Goal: Task Accomplishment & Management: Use online tool/utility

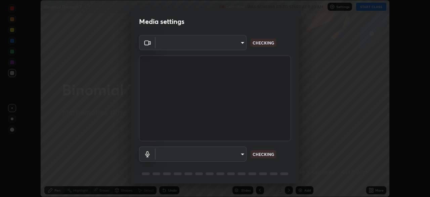
scroll to position [197, 430]
type input "c35a285883de36ed13854a1fbed0525b0d3f8b863e97d5e3b573df760e09333d"
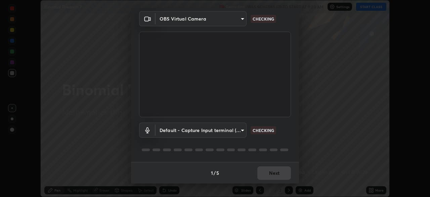
click at [241, 133] on body "Erase all Binomial Theorem 7 Recording WAS SCHEDULED TO START AT 9:30 AM Settin…" at bounding box center [215, 98] width 430 height 197
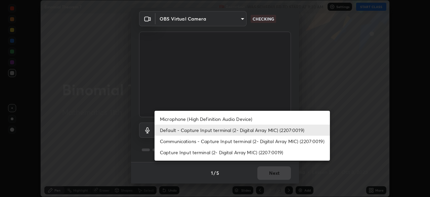
click at [244, 146] on li "Communications - Capture Input terminal (2- Digital Array MIC) (2207:0019)" at bounding box center [242, 140] width 175 height 11
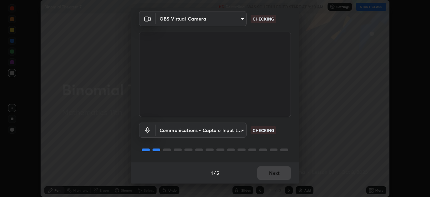
click at [243, 133] on body "Erase all Binomial Theorem 7 Recording WAS SCHEDULED TO START AT 9:30 AM Settin…" at bounding box center [215, 98] width 430 height 197
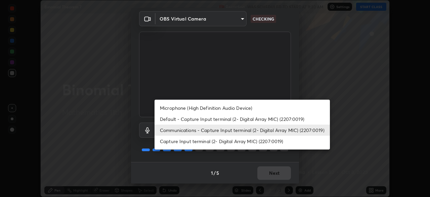
click at [248, 112] on li "Microphone (High Definition Audio Device)" at bounding box center [242, 107] width 175 height 11
type input "3d334ac0a462d559afaba984711ee6781e2bfd9c7b4003d7f15efc1d03da94cf"
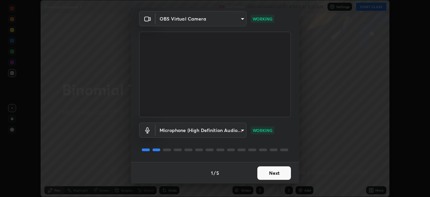
click at [282, 174] on button "Next" at bounding box center [274, 172] width 34 height 13
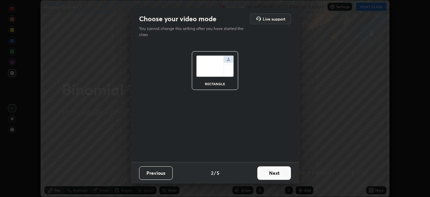
click at [285, 174] on button "Next" at bounding box center [274, 172] width 34 height 13
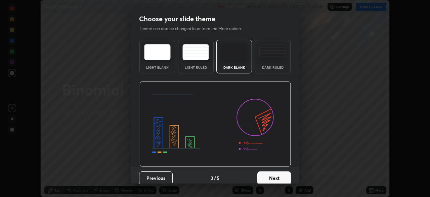
click at [284, 178] on button "Next" at bounding box center [274, 177] width 34 height 13
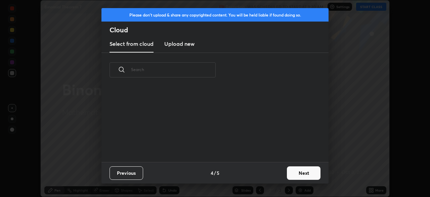
click at [299, 175] on button "Next" at bounding box center [304, 172] width 34 height 13
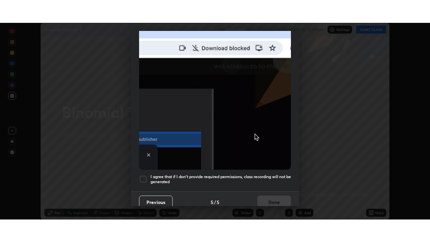
scroll to position [161, 0]
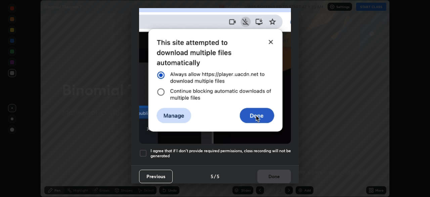
click at [143, 149] on div at bounding box center [143, 153] width 8 height 8
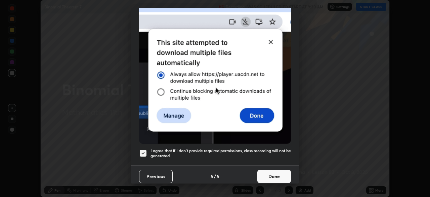
click at [276, 173] on button "Done" at bounding box center [274, 175] width 34 height 13
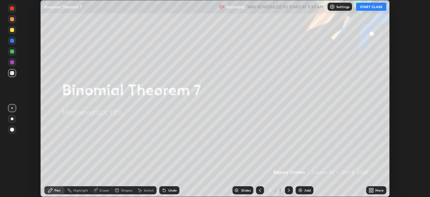
click at [372, 7] on button "START CLASS" at bounding box center [371, 7] width 30 height 8
click at [375, 191] on div "More" at bounding box center [379, 189] width 8 height 3
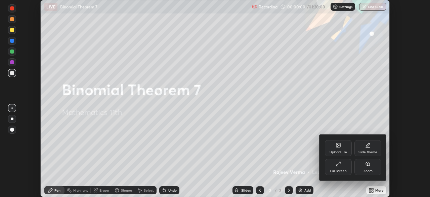
click at [340, 171] on div "Full screen" at bounding box center [338, 170] width 17 height 3
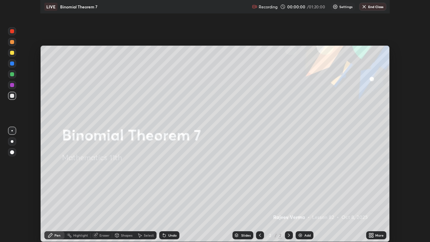
scroll to position [242, 430]
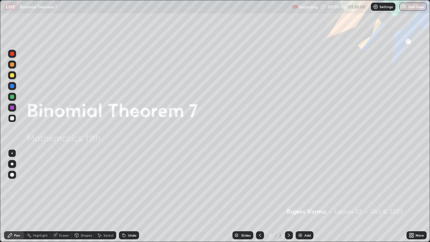
click at [299, 196] on img at bounding box center [300, 235] width 5 height 5
click at [300, 196] on img at bounding box center [300, 235] width 5 height 5
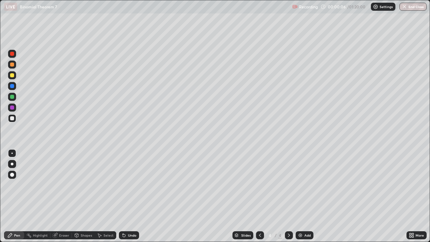
click at [301, 196] on img at bounding box center [300, 235] width 5 height 5
click at [300, 196] on img at bounding box center [300, 235] width 5 height 5
click at [301, 196] on img at bounding box center [300, 235] width 5 height 5
click at [302, 196] on img at bounding box center [300, 235] width 5 height 5
click at [301, 196] on img at bounding box center [300, 235] width 5 height 5
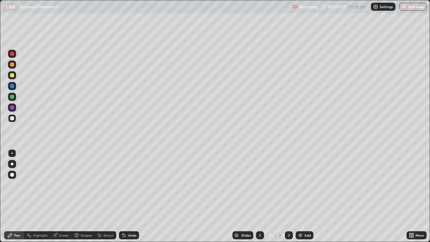
click at [259, 196] on icon at bounding box center [259, 235] width 5 height 5
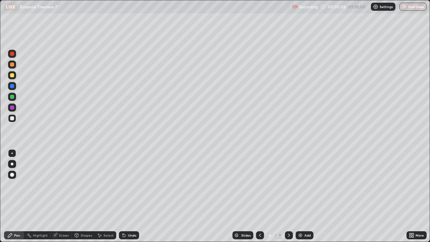
click at [259, 196] on icon at bounding box center [259, 235] width 5 height 5
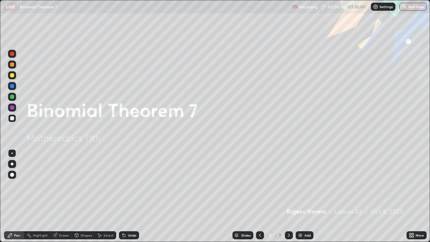
click at [260, 196] on icon at bounding box center [259, 235] width 5 height 5
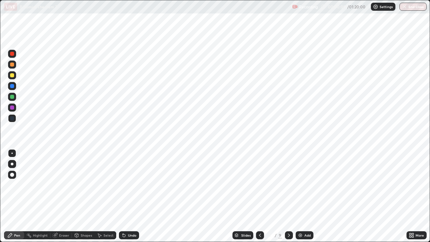
click at [291, 196] on div at bounding box center [289, 235] width 8 height 8
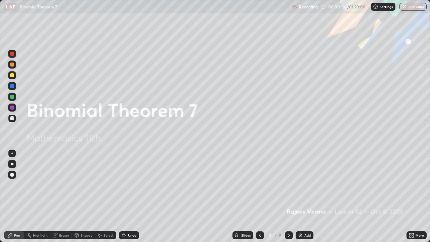
click at [288, 196] on icon at bounding box center [288, 235] width 5 height 5
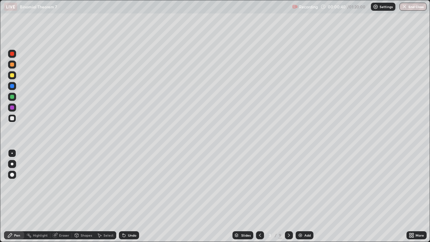
click at [85, 196] on div "Shapes" at bounding box center [86, 235] width 11 height 3
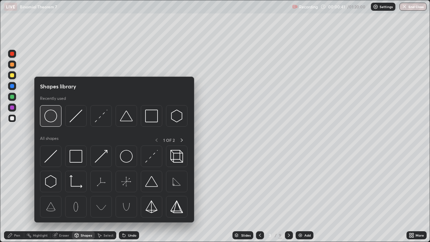
click at [50, 122] on img at bounding box center [50, 116] width 13 height 13
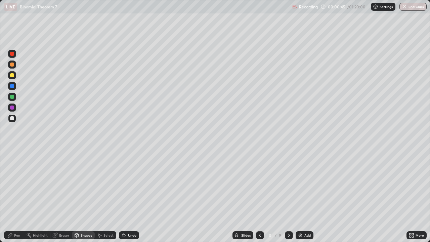
click at [14, 196] on div "Pen" at bounding box center [17, 235] width 6 height 3
click at [12, 97] on div at bounding box center [12, 97] width 4 height 4
click at [13, 118] on div at bounding box center [12, 118] width 4 height 4
click at [16, 196] on div "Pen" at bounding box center [17, 235] width 6 height 3
click at [128, 196] on div "Undo" at bounding box center [132, 235] width 8 height 3
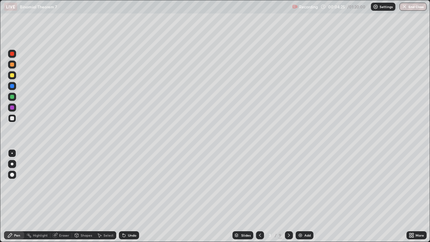
click at [60, 196] on div "Eraser" at bounding box center [64, 235] width 10 height 3
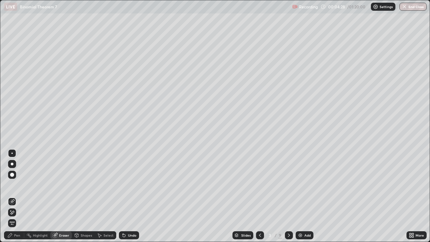
click at [15, 196] on div "Pen" at bounding box center [14, 235] width 20 height 8
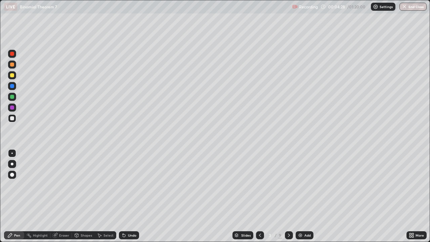
click at [11, 97] on div at bounding box center [12, 97] width 4 height 4
click at [12, 119] on div at bounding box center [12, 118] width 4 height 4
click at [14, 74] on div at bounding box center [12, 75] width 8 height 8
click at [13, 75] on div at bounding box center [12, 75] width 4 height 4
click at [136, 196] on div "Undo" at bounding box center [129, 235] width 20 height 8
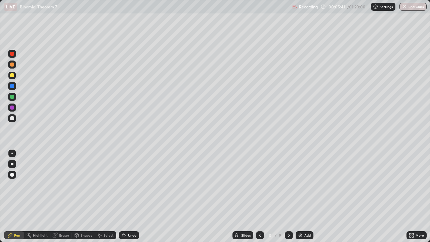
click at [137, 196] on div "Undo" at bounding box center [129, 235] width 20 height 8
click at [129, 196] on div "Undo" at bounding box center [132, 235] width 8 height 3
click at [130, 196] on div "Undo" at bounding box center [132, 235] width 8 height 3
click at [131, 196] on div "Undo" at bounding box center [132, 235] width 8 height 3
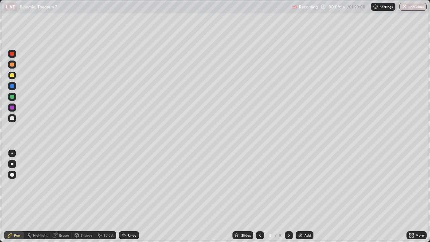
click at [132, 196] on div "Undo" at bounding box center [132, 235] width 8 height 3
click at [68, 196] on div "Eraser" at bounding box center [64, 235] width 10 height 3
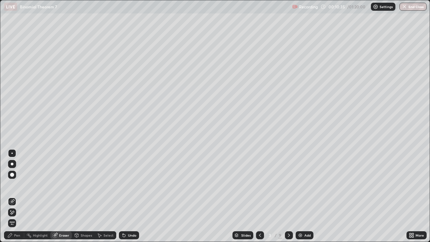
click at [16, 196] on div "Pen" at bounding box center [17, 235] width 6 height 3
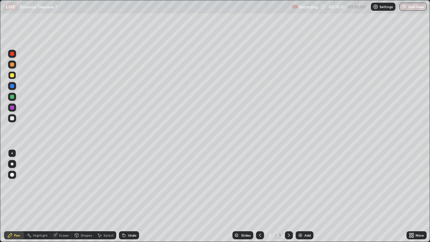
click at [126, 196] on div "Undo" at bounding box center [129, 235] width 20 height 8
click at [127, 196] on div "Undo" at bounding box center [129, 235] width 20 height 8
click at [291, 196] on icon at bounding box center [288, 235] width 5 height 5
click at [83, 196] on div "Shapes" at bounding box center [86, 235] width 11 height 3
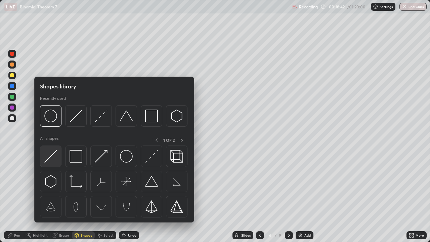
click at [53, 154] on img at bounding box center [50, 156] width 13 height 13
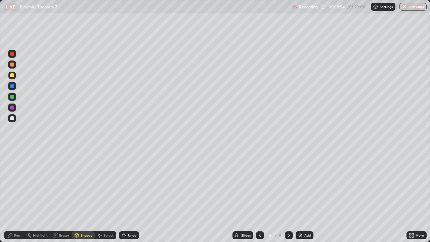
click at [19, 196] on div "Pen" at bounding box center [17, 235] width 6 height 3
click at [13, 65] on div at bounding box center [12, 64] width 4 height 4
click at [12, 116] on div at bounding box center [12, 118] width 8 height 8
click at [18, 196] on div "Pen" at bounding box center [17, 235] width 6 height 3
click at [11, 76] on div at bounding box center [12, 75] width 4 height 4
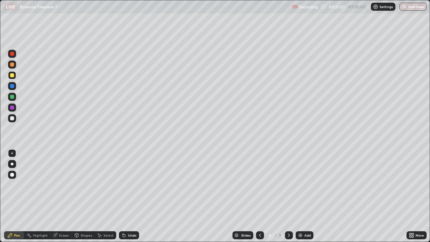
click at [131, 196] on div "Undo" at bounding box center [132, 235] width 8 height 3
click at [132, 196] on div "Undo" at bounding box center [132, 235] width 8 height 3
click at [12, 118] on div at bounding box center [12, 118] width 4 height 4
click at [290, 196] on icon at bounding box center [288, 235] width 5 height 5
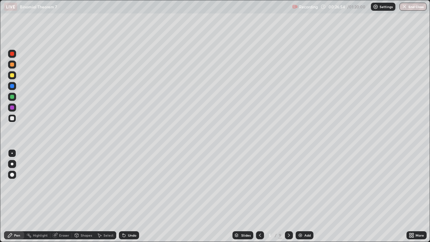
click at [13, 97] on div at bounding box center [12, 97] width 4 height 4
click at [12, 75] on div at bounding box center [12, 75] width 4 height 4
click at [12, 96] on div at bounding box center [12, 97] width 4 height 4
click at [133, 196] on div "Undo" at bounding box center [132, 235] width 8 height 3
click at [131, 196] on div "Undo" at bounding box center [132, 235] width 8 height 3
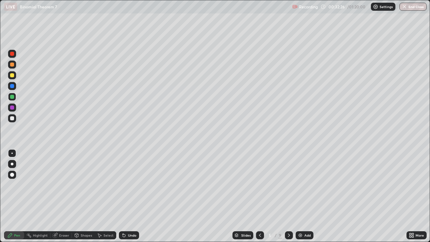
click at [129, 196] on div "Undo" at bounding box center [132, 235] width 8 height 3
click at [128, 196] on div "Undo" at bounding box center [129, 235] width 20 height 8
click at [291, 196] on div at bounding box center [289, 234] width 8 height 13
click at [13, 74] on div at bounding box center [12, 75] width 4 height 4
click at [130, 196] on div "Undo" at bounding box center [129, 235] width 20 height 8
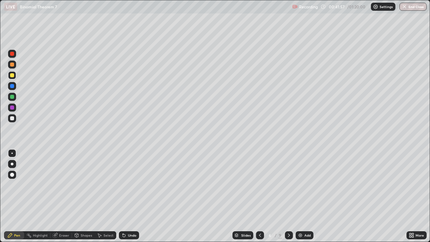
click at [12, 95] on div at bounding box center [12, 97] width 4 height 4
click at [286, 196] on div at bounding box center [289, 235] width 8 height 8
click at [131, 196] on div "Undo" at bounding box center [132, 235] width 8 height 3
click at [132, 196] on div "Undo" at bounding box center [132, 235] width 8 height 3
click at [133, 196] on div "Undo" at bounding box center [132, 235] width 8 height 3
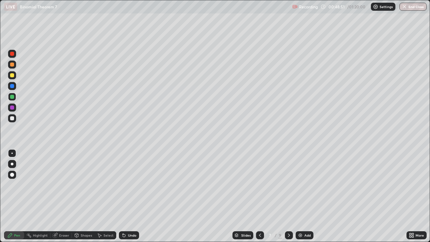
click at [14, 73] on div at bounding box center [12, 75] width 8 height 8
click at [13, 95] on div at bounding box center [12, 97] width 4 height 4
click at [13, 75] on div at bounding box center [12, 75] width 4 height 4
click at [130, 196] on div "Undo" at bounding box center [132, 235] width 8 height 3
click at [131, 196] on div "Undo" at bounding box center [132, 235] width 8 height 3
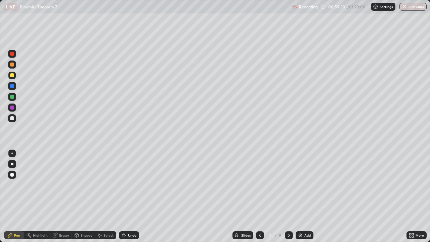
click at [131, 196] on div "Undo" at bounding box center [132, 235] width 8 height 3
click at [132, 196] on div "Undo" at bounding box center [132, 235] width 8 height 3
click at [133, 196] on div "Undo" at bounding box center [129, 235] width 20 height 8
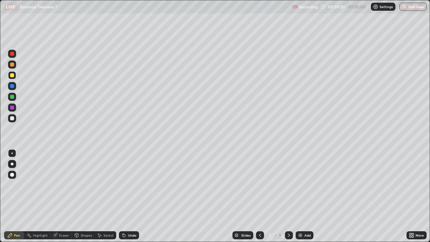
click at [133, 196] on div "Undo" at bounding box center [129, 235] width 20 height 8
click at [135, 196] on div "Undo" at bounding box center [129, 235] width 20 height 8
click at [288, 196] on icon at bounding box center [288, 235] width 5 height 5
click at [12, 117] on div at bounding box center [12, 118] width 4 height 4
click at [62, 196] on div "Eraser" at bounding box center [64, 235] width 10 height 3
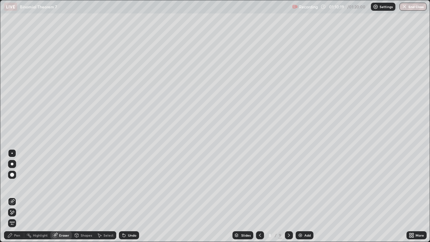
click at [16, 196] on div "Pen" at bounding box center [17, 235] width 6 height 3
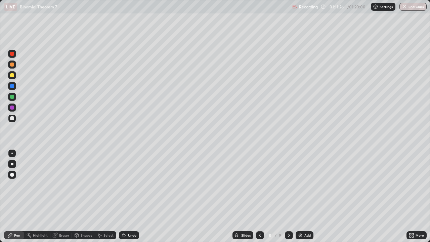
click at [290, 196] on icon at bounding box center [288, 235] width 5 height 5
click at [13, 75] on div at bounding box center [12, 75] width 4 height 4
click at [133, 196] on div "Undo" at bounding box center [132, 235] width 8 height 3
click at [68, 196] on div "Eraser" at bounding box center [64, 235] width 10 height 3
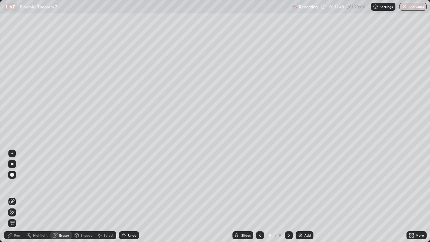
click at [16, 196] on div "Pen" at bounding box center [14, 235] width 20 height 8
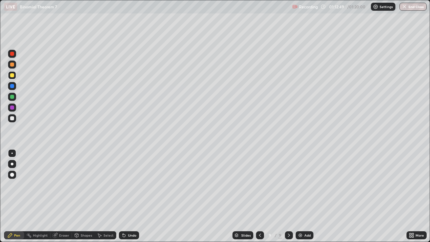
click at [61, 196] on div "Eraser" at bounding box center [64, 235] width 10 height 3
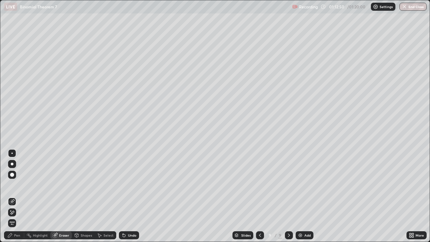
click at [11, 196] on icon at bounding box center [10, 210] width 1 height 1
click at [15, 196] on div "Pen" at bounding box center [17, 235] width 6 height 3
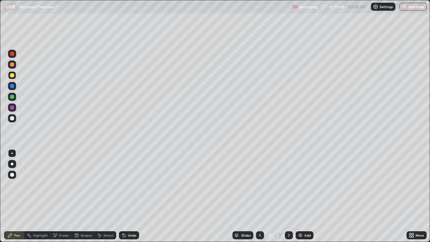
click at [130, 196] on div "Undo" at bounding box center [132, 235] width 8 height 3
click at [60, 196] on div "Eraser" at bounding box center [64, 235] width 10 height 3
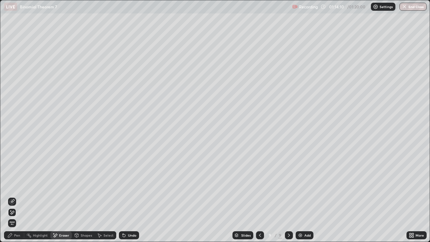
click at [20, 196] on div "Pen" at bounding box center [17, 235] width 6 height 3
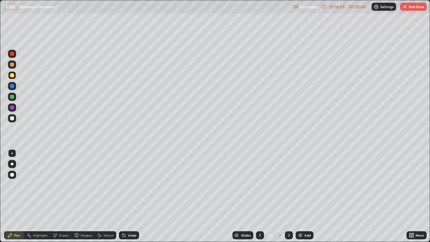
click at [417, 8] on button "End Class" at bounding box center [413, 7] width 27 height 8
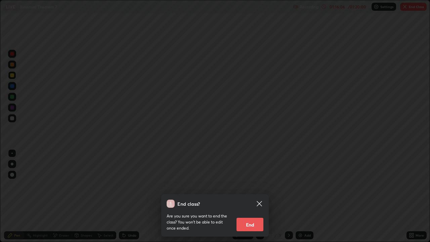
click at [254, 196] on button "End" at bounding box center [250, 224] width 27 height 13
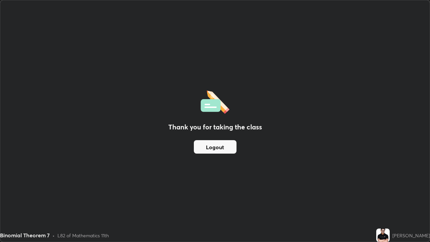
click at [215, 145] on button "Logout" at bounding box center [215, 146] width 43 height 13
click at [214, 145] on button "Logout" at bounding box center [215, 146] width 43 height 13
click at [215, 144] on button "Logout" at bounding box center [215, 146] width 43 height 13
